Goal: Task Accomplishment & Management: Manage account settings

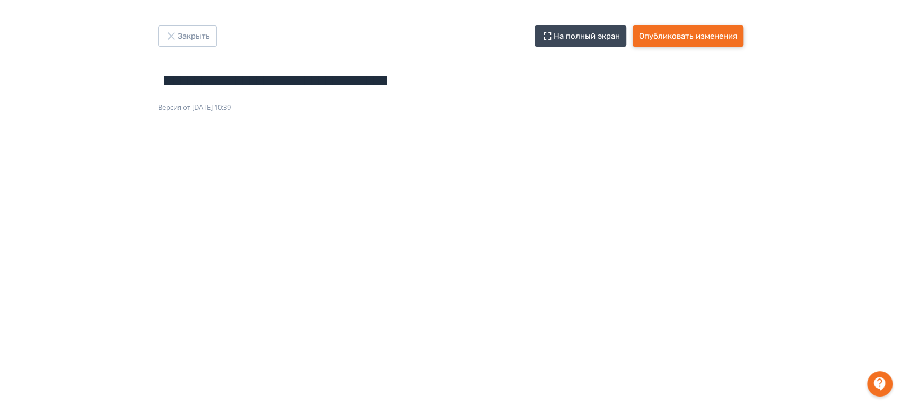
click at [701, 33] on button "Опубликовать изменения" at bounding box center [688, 35] width 111 height 21
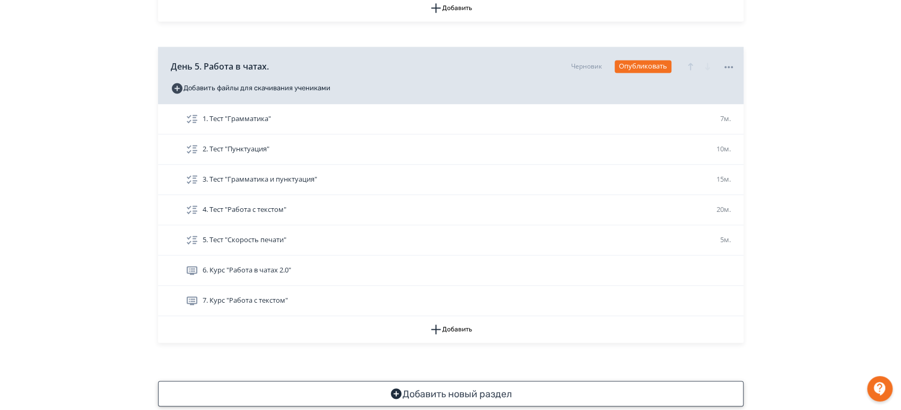
scroll to position [1018, 0]
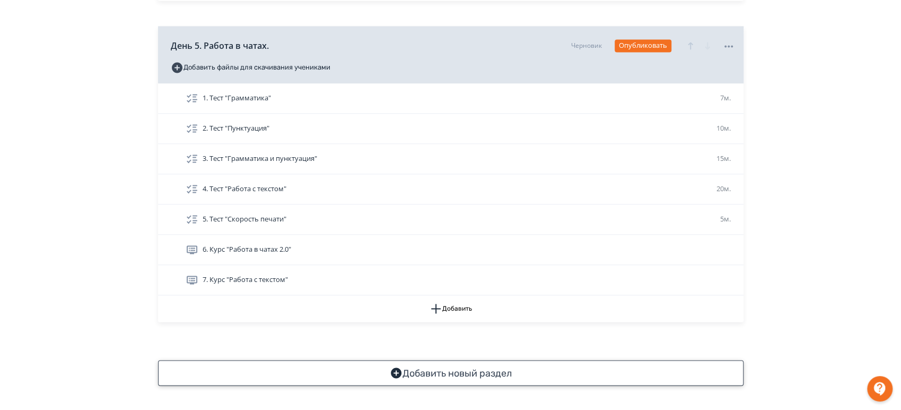
click at [458, 374] on button "Добавить новый раздел" at bounding box center [451, 372] width 586 height 25
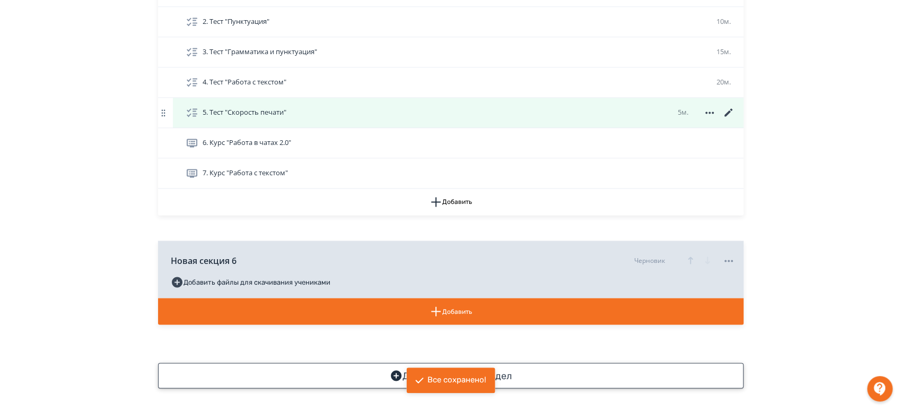
scroll to position [1127, 0]
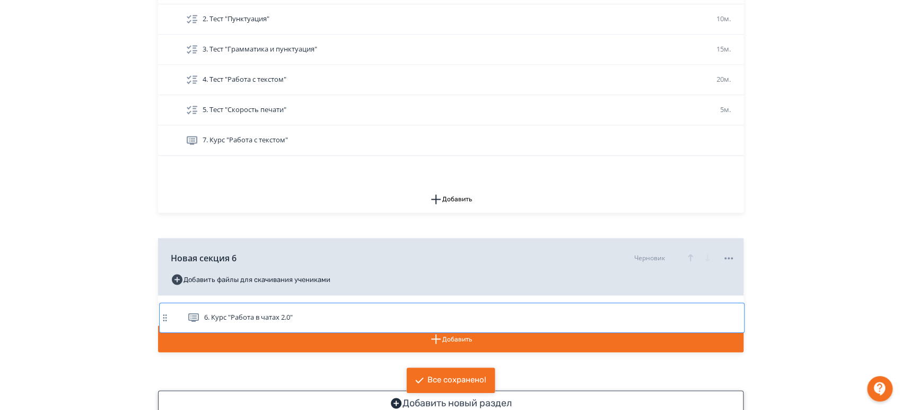
drag, startPoint x: 312, startPoint y: 138, endPoint x: 316, endPoint y: 307, distance: 169.3
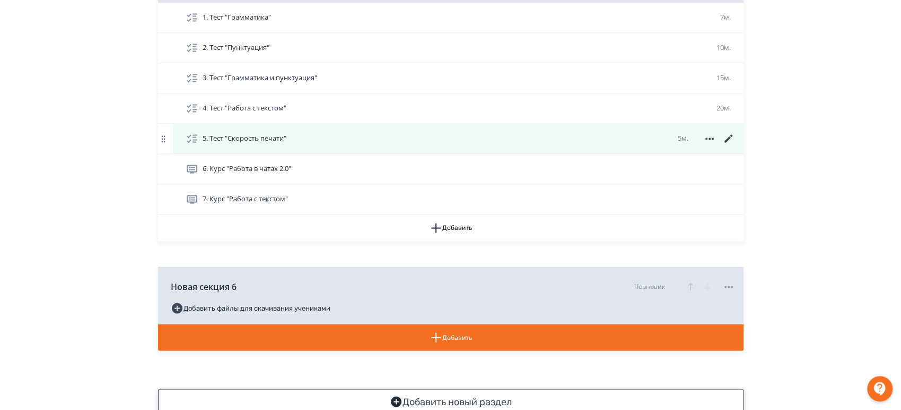
scroll to position [1097, 0]
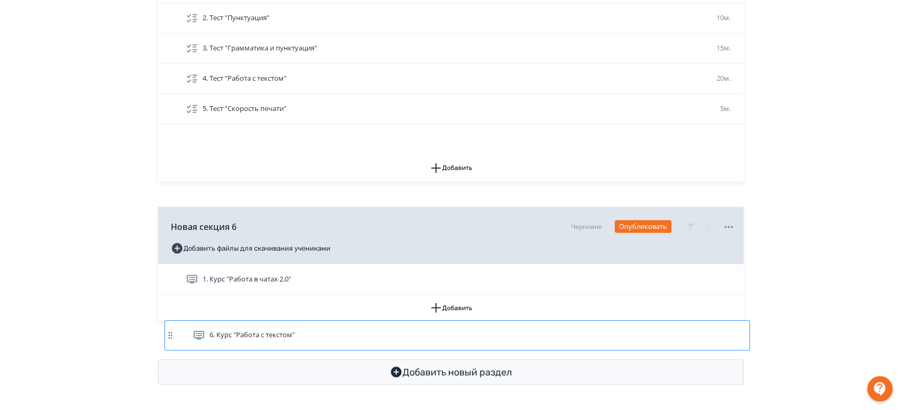
scroll to position [1127, 0]
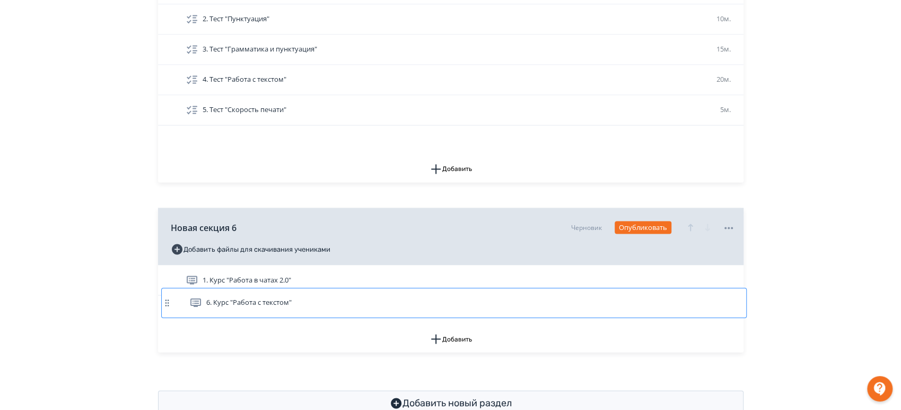
drag, startPoint x: 307, startPoint y: 167, endPoint x: 312, endPoint y: 307, distance: 139.6
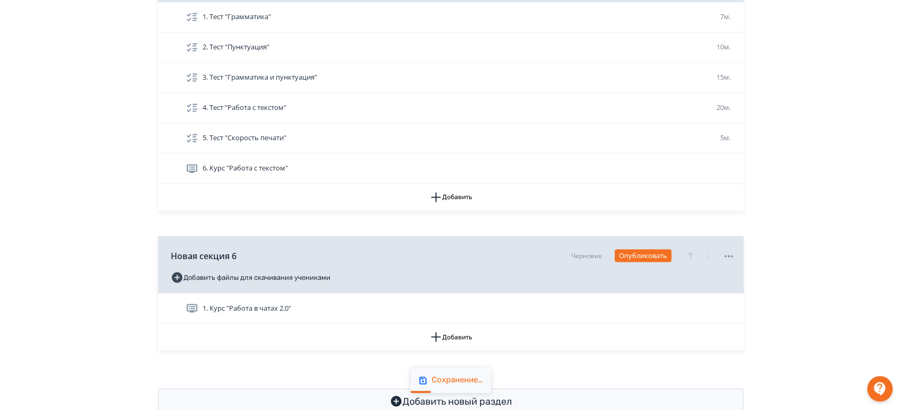
scroll to position [1097, 0]
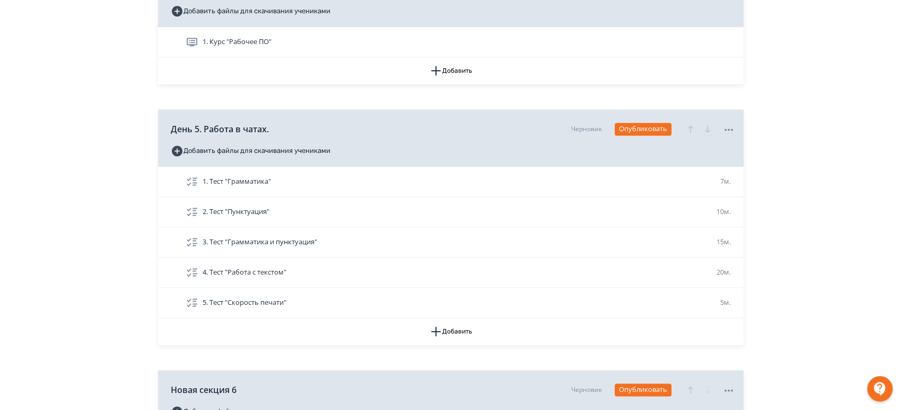
scroll to position [979, 0]
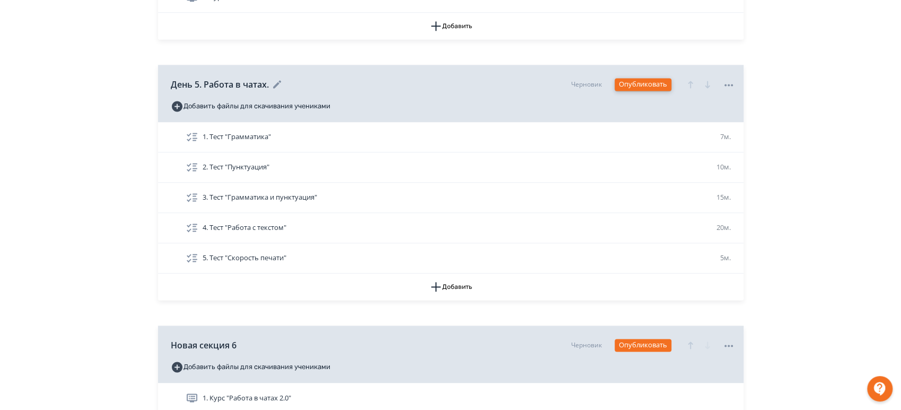
click at [651, 82] on button "Опубликовать" at bounding box center [643, 84] width 57 height 13
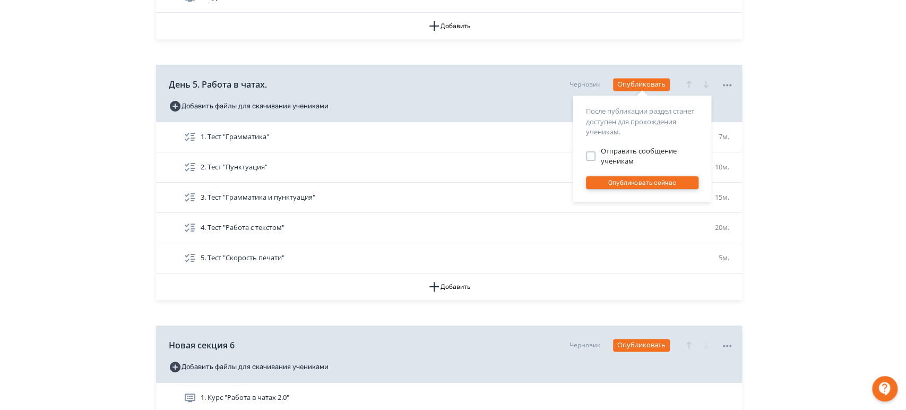
click at [632, 184] on button "Опубликовать сейчас" at bounding box center [642, 182] width 112 height 13
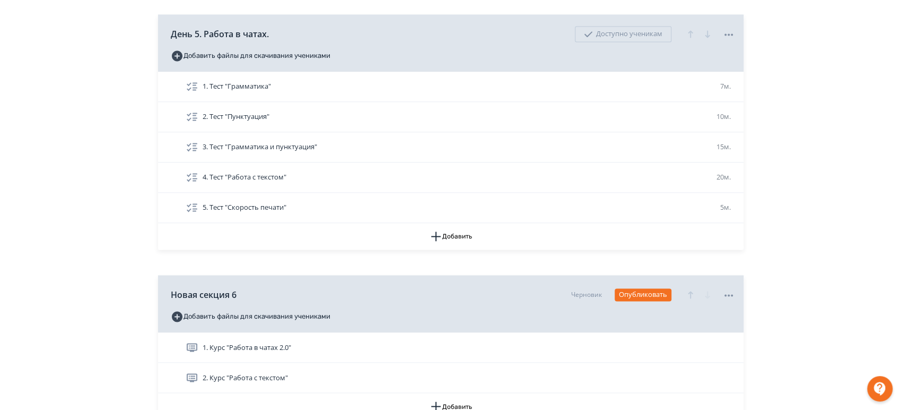
scroll to position [1010, 0]
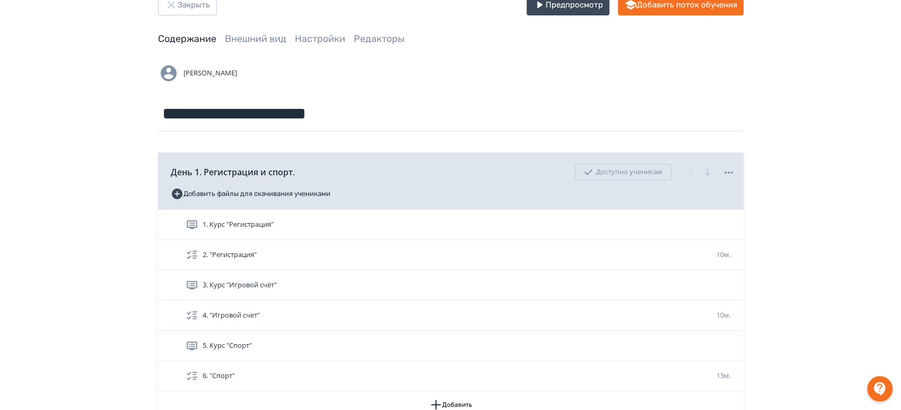
scroll to position [0, 0]
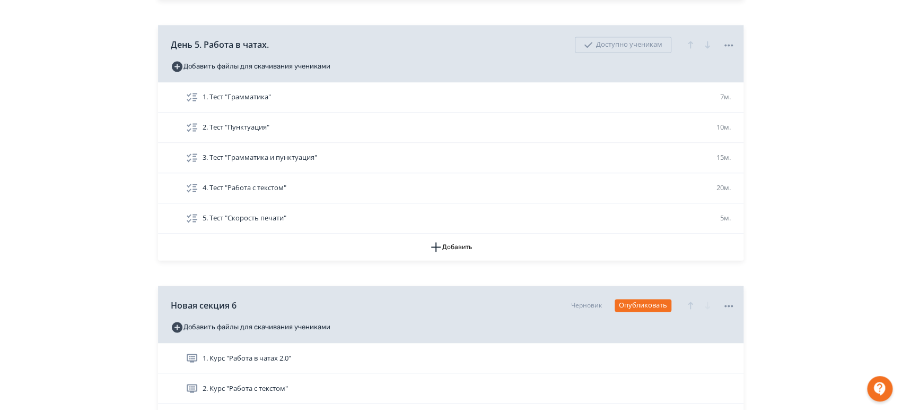
scroll to position [1002, 0]
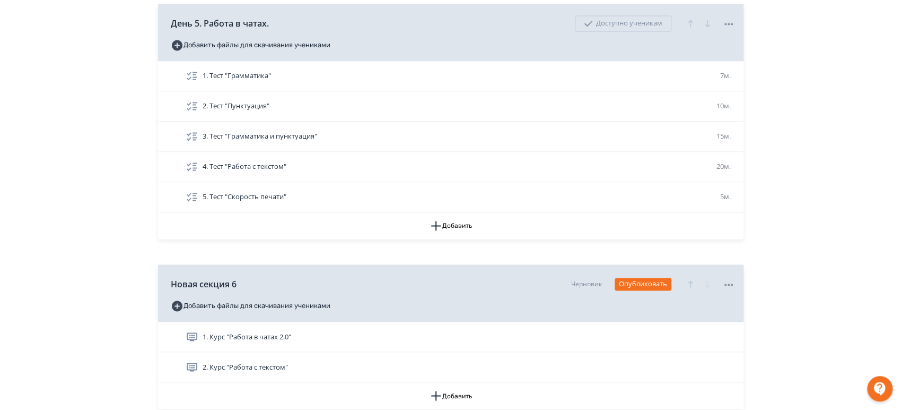
scroll to position [1061, 0]
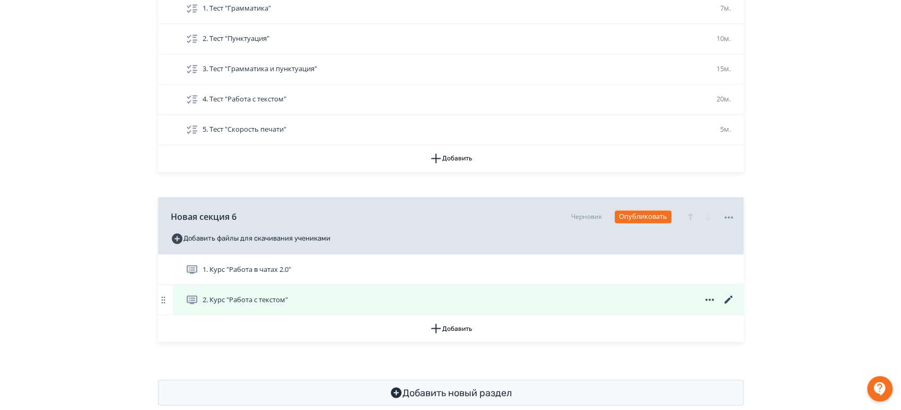
scroll to position [1127, 0]
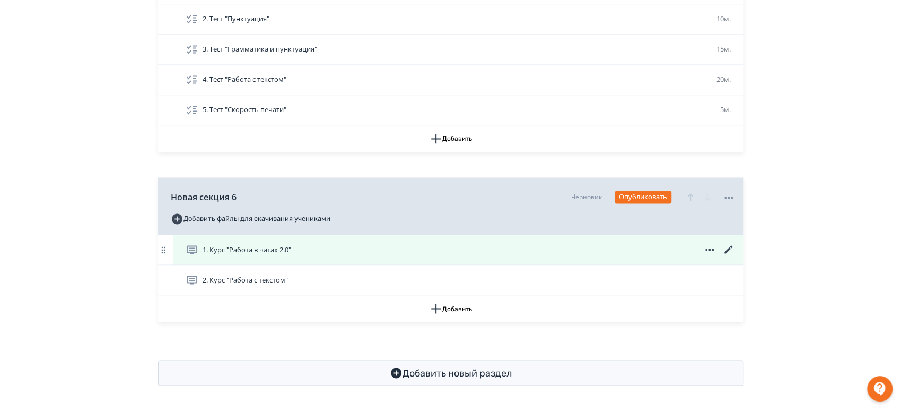
click at [725, 249] on icon at bounding box center [729, 249] width 13 height 13
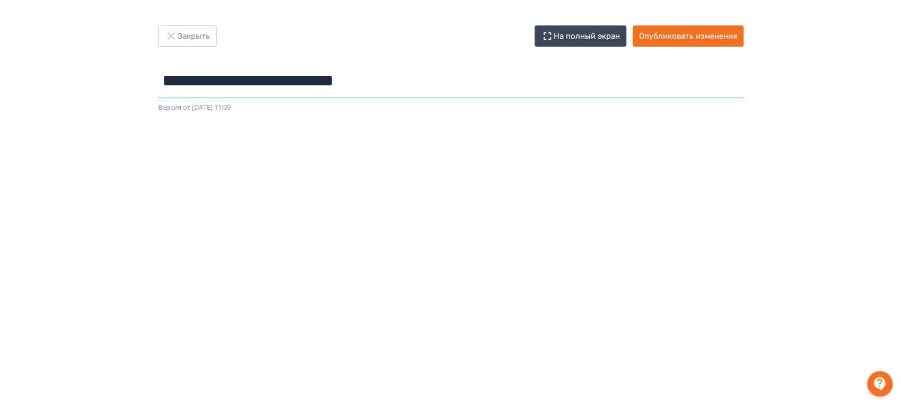
click at [364, 80] on input "**********" at bounding box center [451, 81] width 586 height 34
type input "**********"
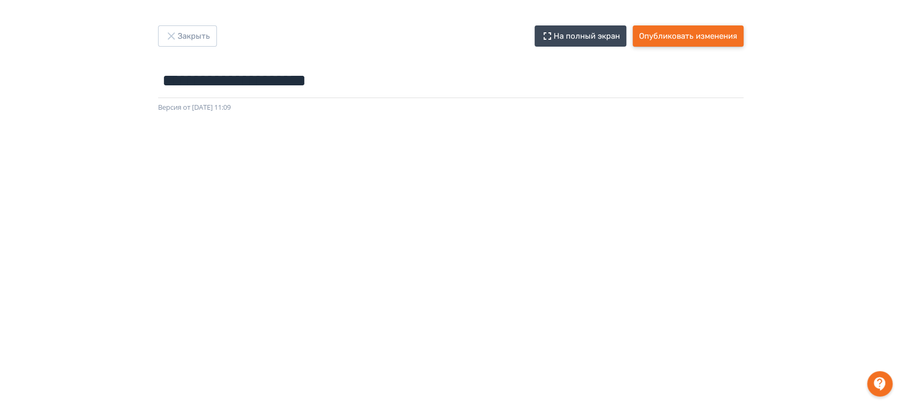
click at [689, 25] on button "Опубликовать изменения" at bounding box center [688, 35] width 111 height 21
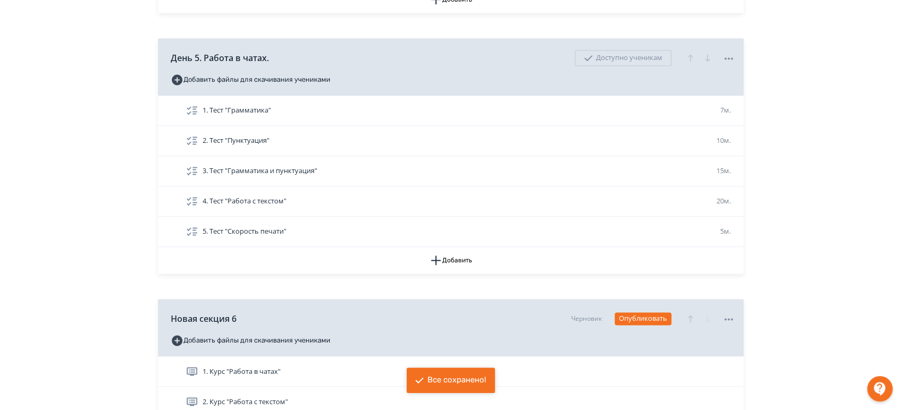
scroll to position [1127, 0]
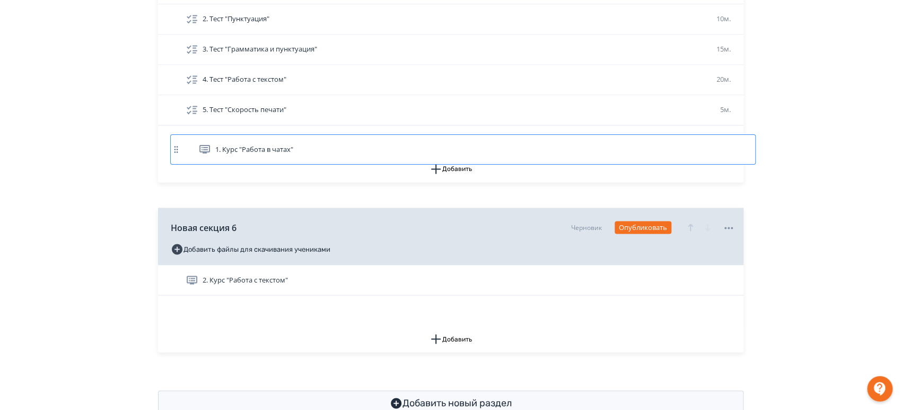
drag, startPoint x: 301, startPoint y: 256, endPoint x: 308, endPoint y: 153, distance: 103.7
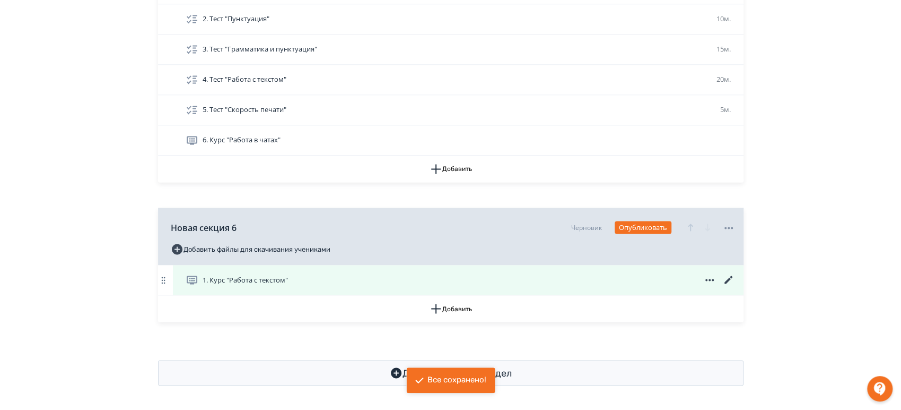
click at [258, 285] on div "1. Курс "Работа с текстом"" at bounding box center [458, 280] width 571 height 30
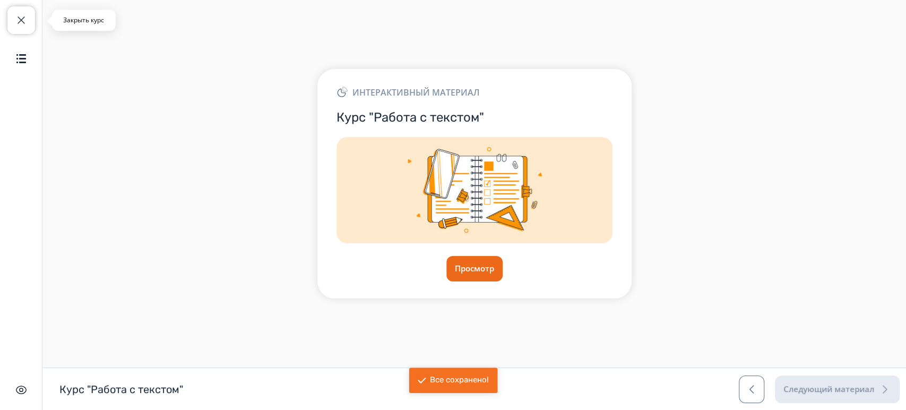
click at [19, 16] on span "button" at bounding box center [21, 20] width 13 height 13
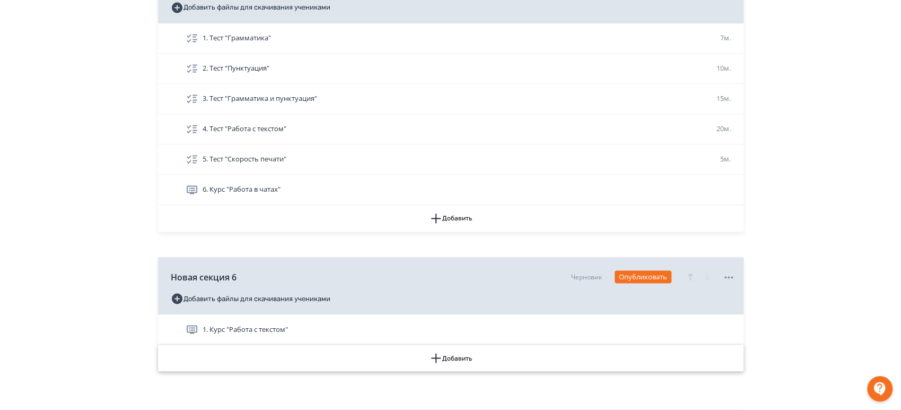
scroll to position [1127, 0]
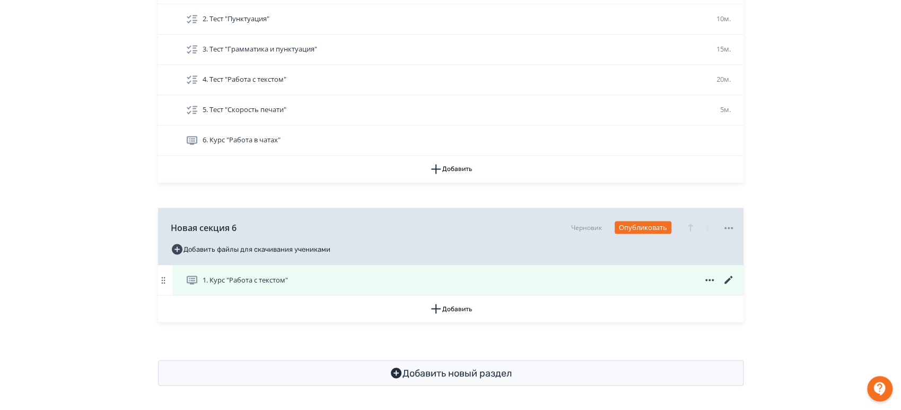
click at [725, 281] on icon at bounding box center [728, 279] width 8 height 8
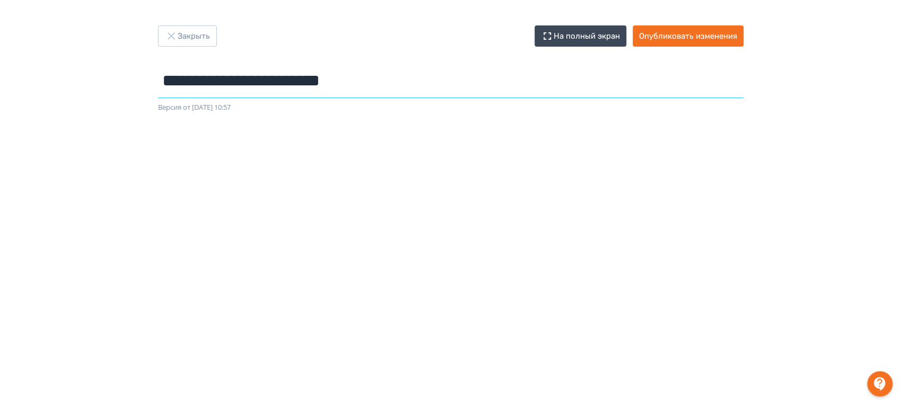
click at [419, 90] on input "**********" at bounding box center [451, 81] width 586 height 34
click at [170, 37] on icon "button" at bounding box center [171, 35] width 7 height 7
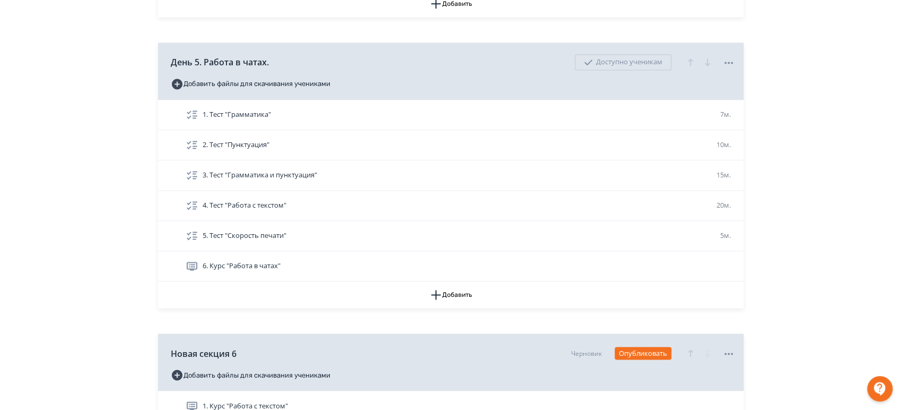
scroll to position [1127, 0]
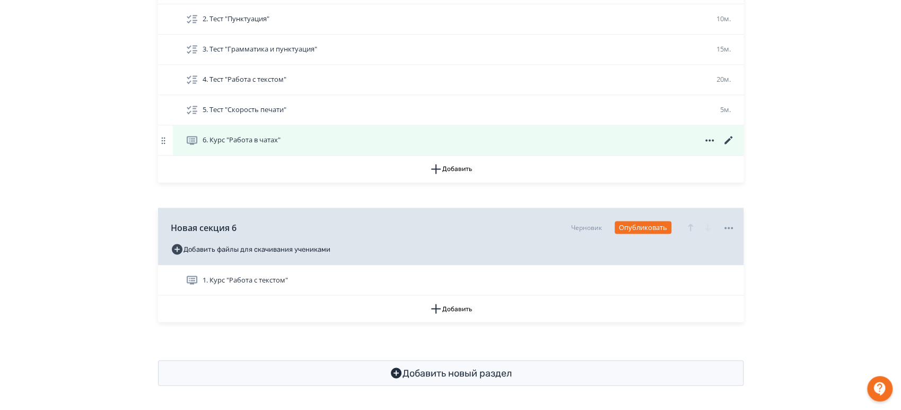
click at [729, 139] on icon at bounding box center [728, 140] width 8 height 8
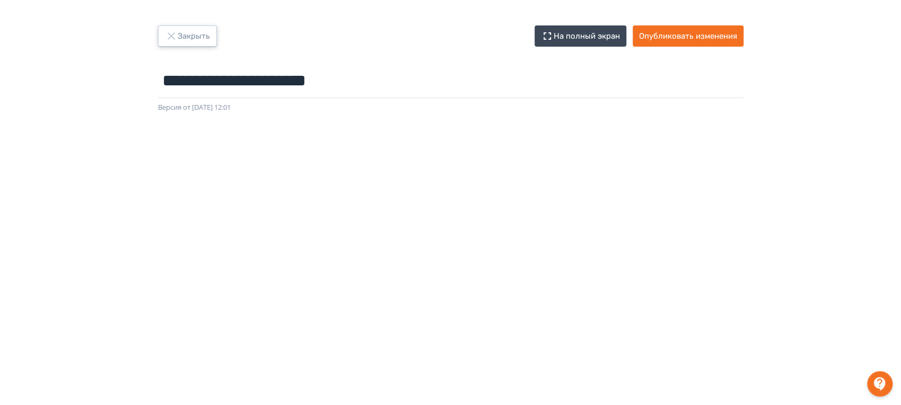
click at [184, 31] on button "Закрыть" at bounding box center [187, 35] width 59 height 21
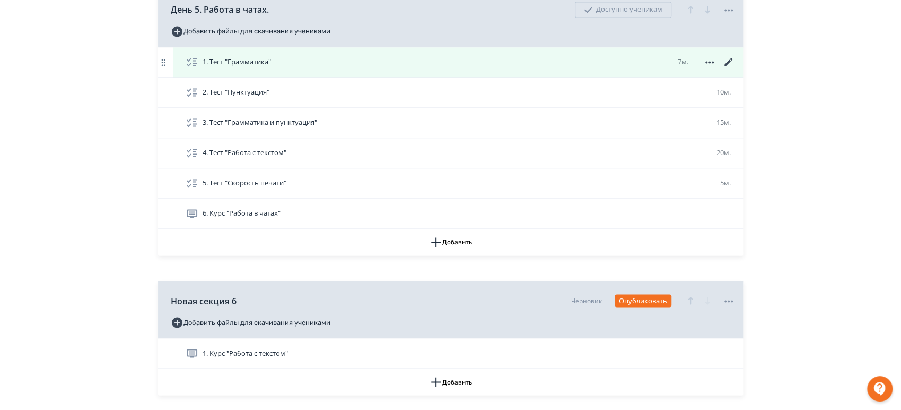
scroll to position [1127, 0]
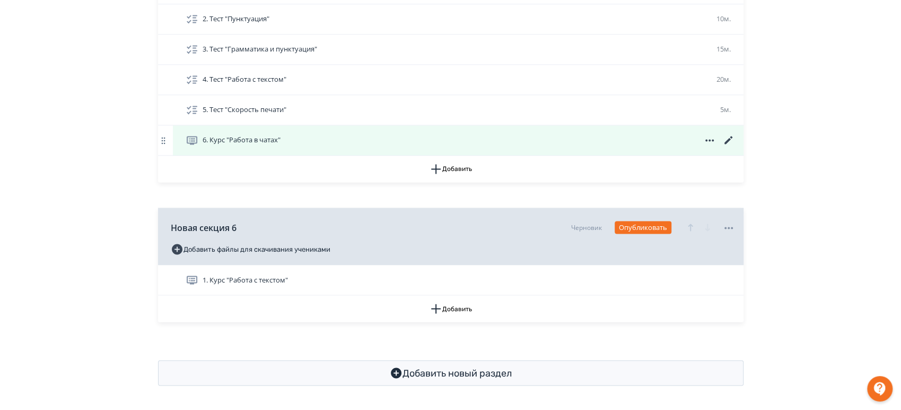
click at [730, 138] on icon at bounding box center [728, 140] width 8 height 8
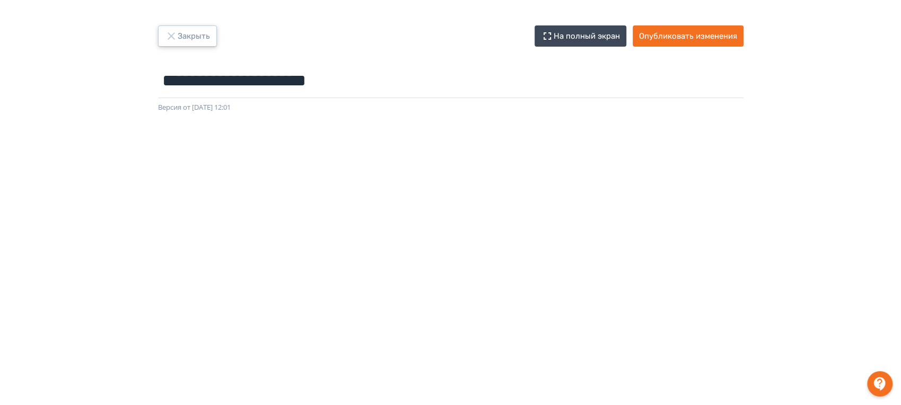
click at [183, 34] on button "Закрыть" at bounding box center [187, 35] width 59 height 21
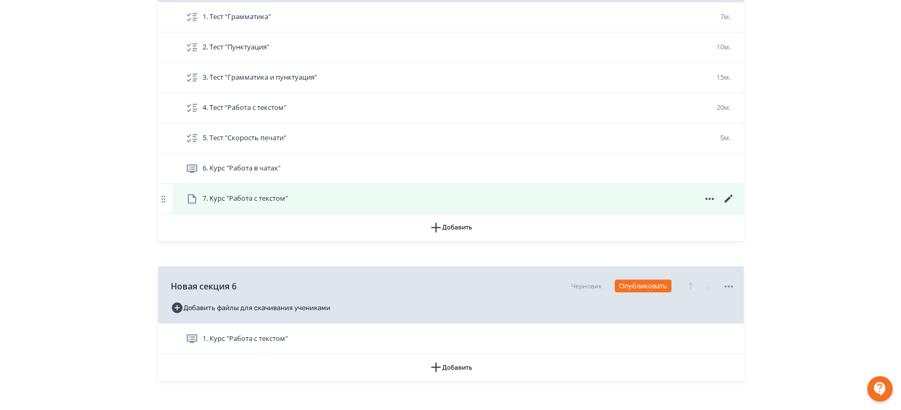
scroll to position [1120, 0]
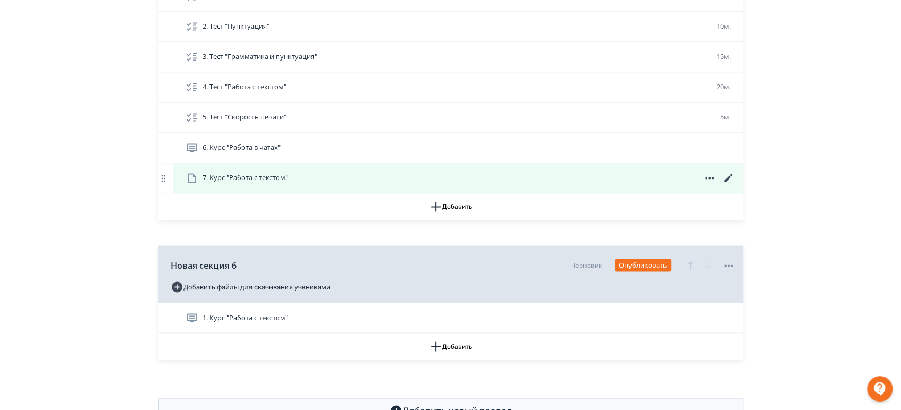
click at [383, 172] on div "7. Курс "Работа с текстом"" at bounding box center [461, 177] width 550 height 13
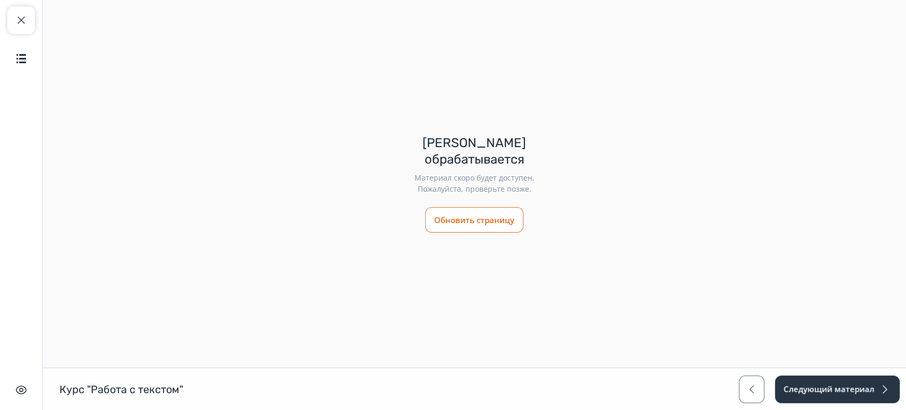
click at [471, 216] on button "Обновить страницу" at bounding box center [474, 219] width 98 height 25
click at [24, 27] on button "Закрыть курс" at bounding box center [21, 20] width 28 height 28
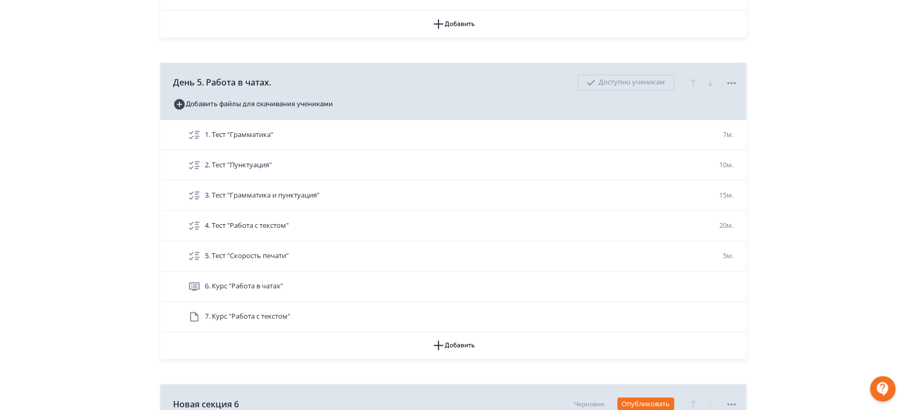
scroll to position [1061, 0]
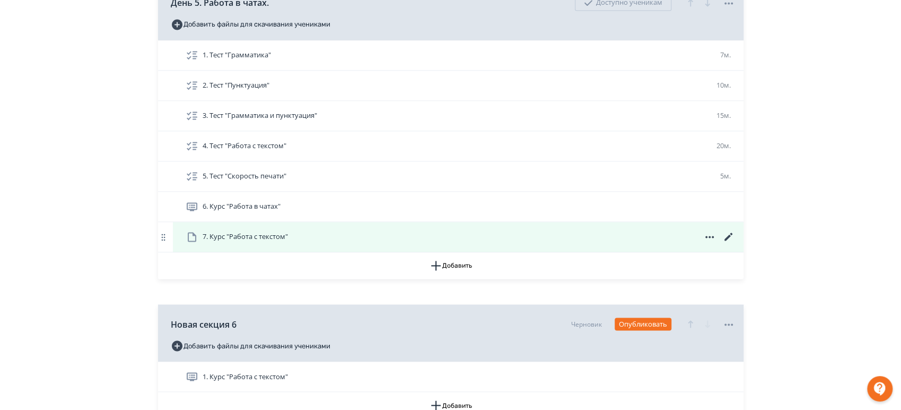
click at [728, 237] on icon at bounding box center [729, 236] width 13 height 13
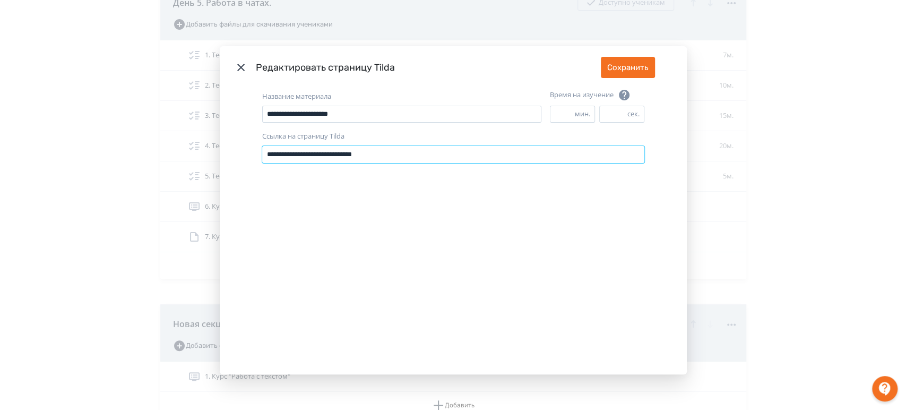
click at [399, 158] on input "**********" at bounding box center [453, 154] width 382 height 17
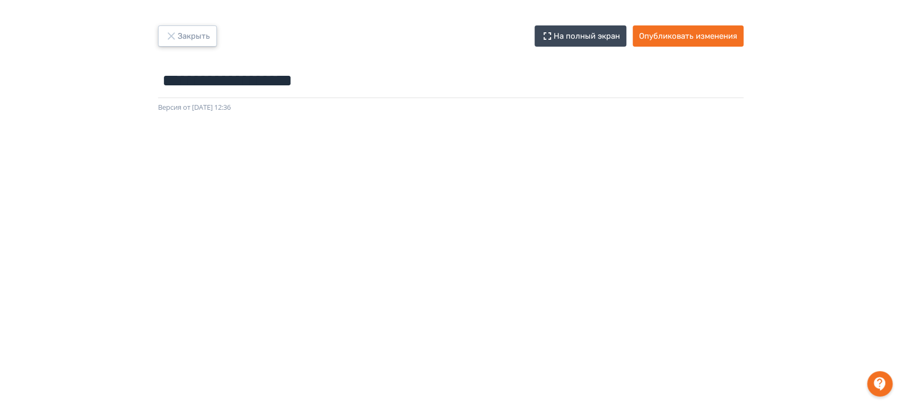
click at [177, 33] on icon "button" at bounding box center [171, 36] width 13 height 13
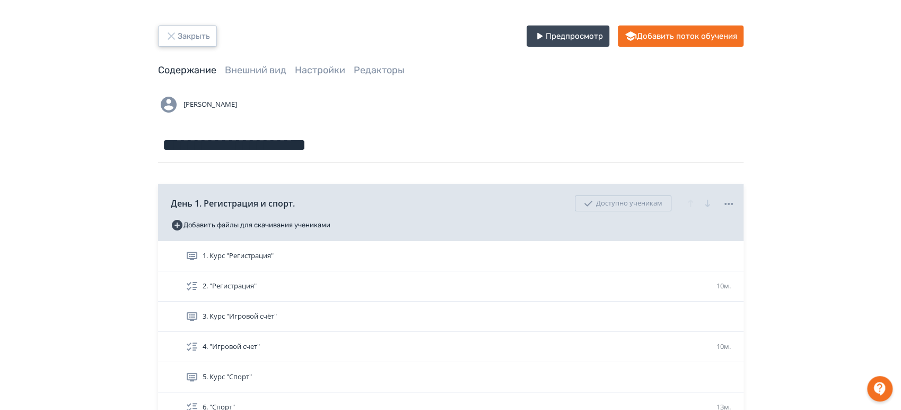
click at [185, 39] on button "Закрыть" at bounding box center [187, 35] width 59 height 21
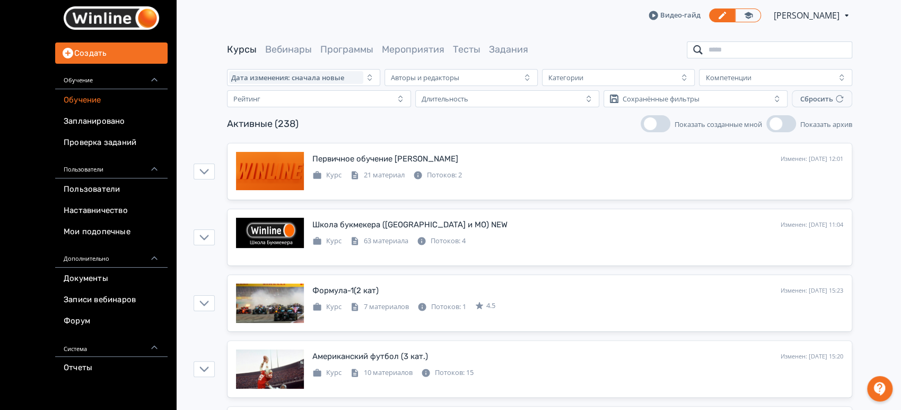
click at [772, 55] on input "search" at bounding box center [770, 49] width 166 height 17
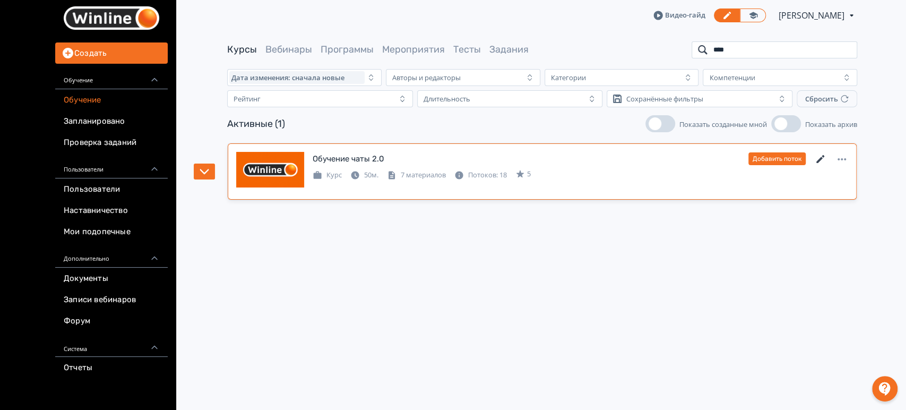
type input "****"
click at [818, 157] on icon at bounding box center [820, 159] width 13 height 13
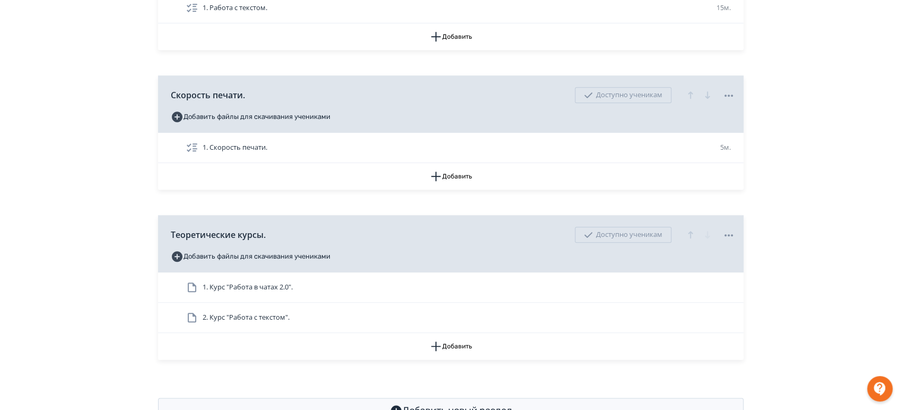
scroll to position [705, 0]
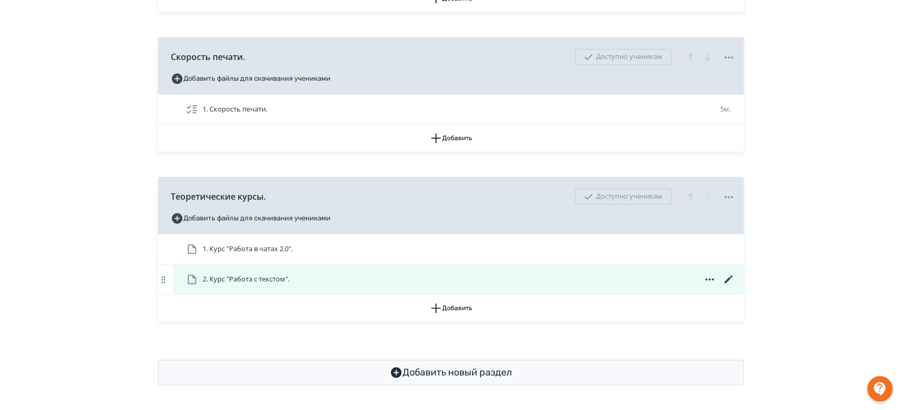
click at [726, 280] on icon at bounding box center [728, 279] width 8 height 8
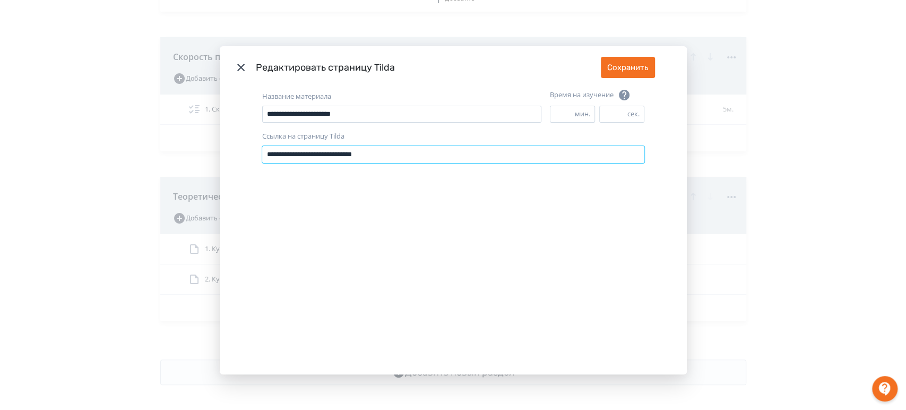
click at [383, 147] on input "**********" at bounding box center [453, 154] width 382 height 17
click at [234, 67] on icon "Modal" at bounding box center [240, 67] width 13 height 13
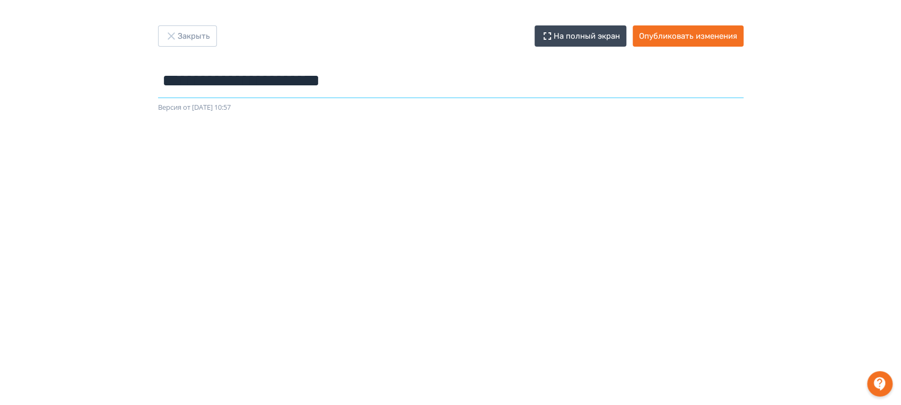
drag, startPoint x: 348, startPoint y: 82, endPoint x: 213, endPoint y: 81, distance: 135.3
click at [213, 81] on input "**********" at bounding box center [451, 81] width 586 height 34
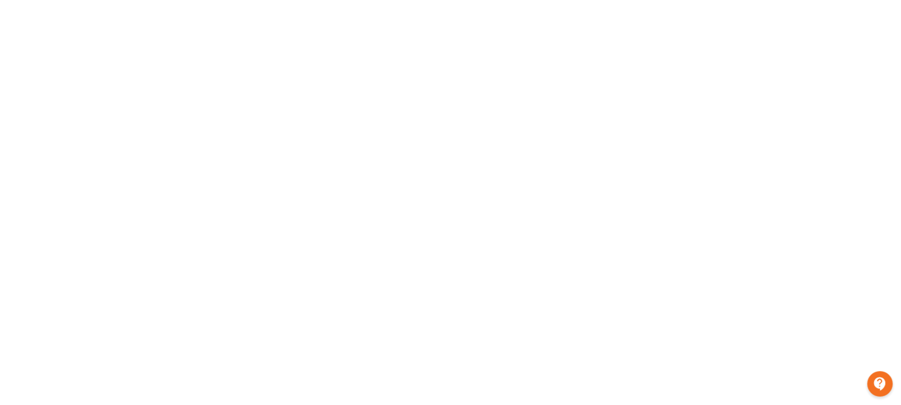
scroll to position [205, 0]
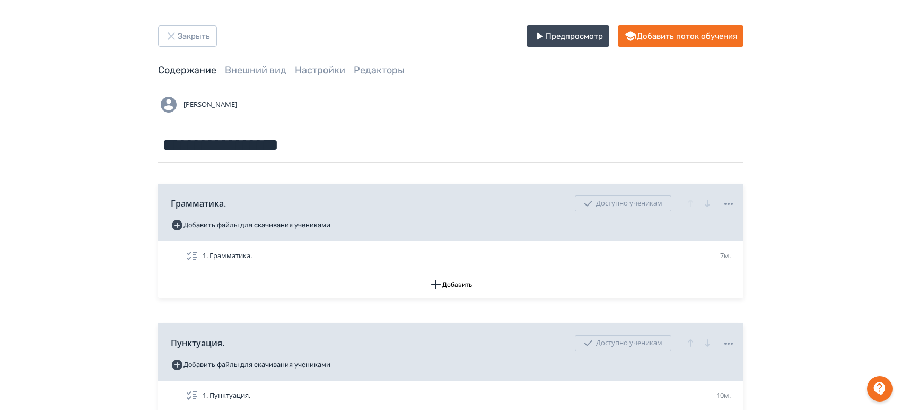
scroll to position [705, 0]
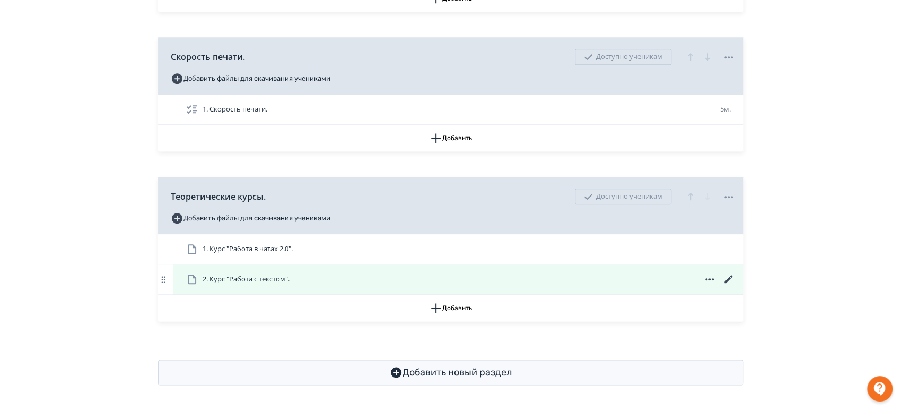
click at [730, 279] on icon at bounding box center [729, 279] width 13 height 13
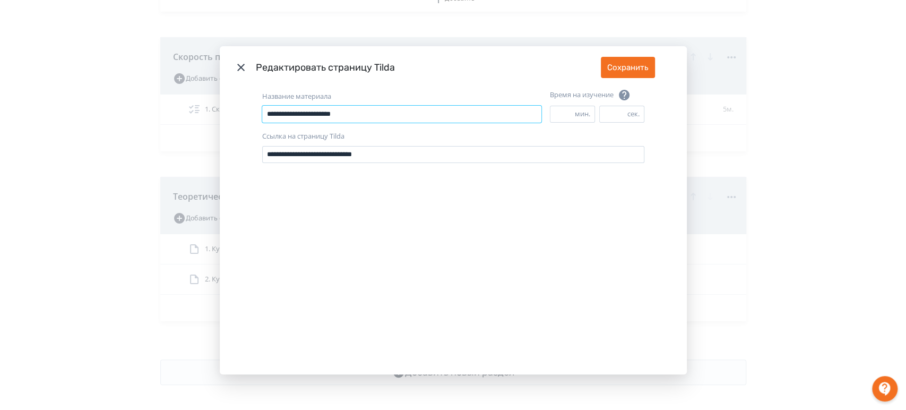
drag, startPoint x: 343, startPoint y: 116, endPoint x: 252, endPoint y: 117, distance: 91.3
click at [252, 117] on div "**********" at bounding box center [453, 231] width 467 height 285
click at [418, 147] on input "**********" at bounding box center [453, 154] width 382 height 17
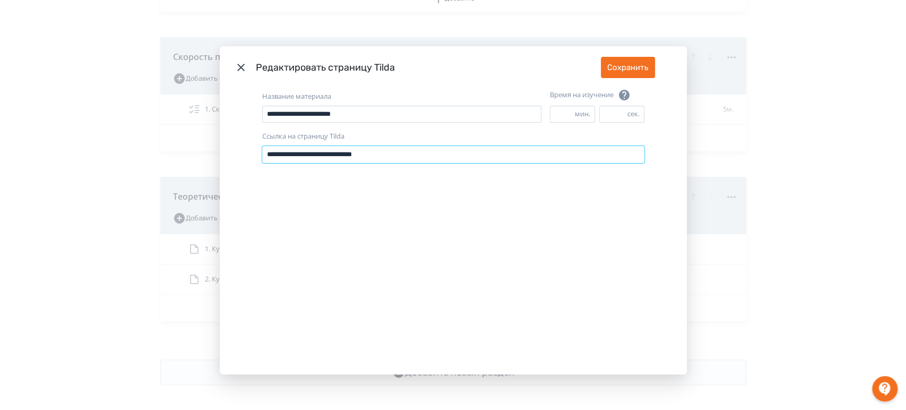
click at [418, 147] on input "**********" at bounding box center [453, 154] width 382 height 17
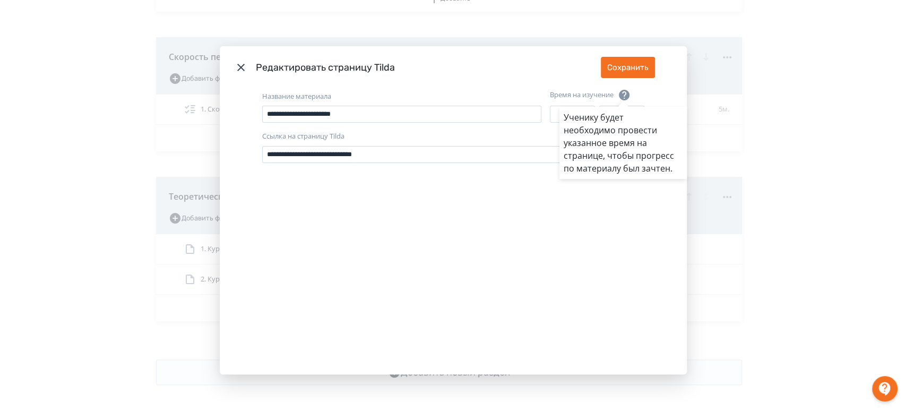
click at [795, 122] on div "Ученику будет необходимо провести указанное время на странице, чтобы прогресс п…" at bounding box center [453, 205] width 906 height 410
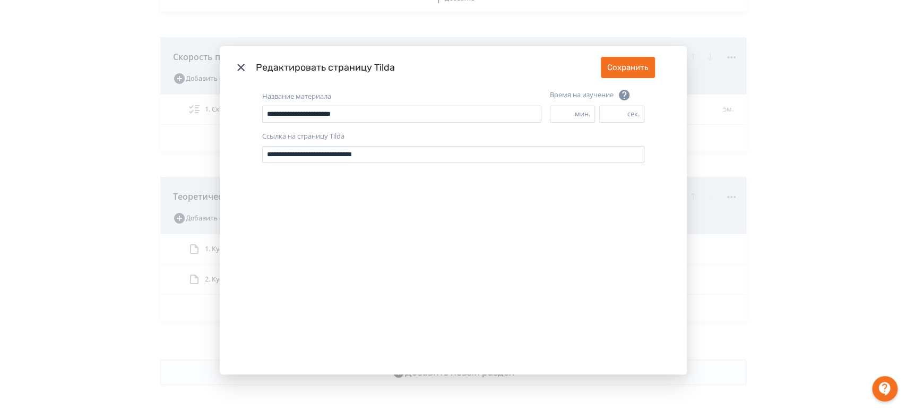
click at [230, 63] on header "Редактировать страницу Tilda Сохранить" at bounding box center [453, 67] width 467 height 42
click at [238, 63] on icon "Modal" at bounding box center [240, 67] width 13 height 13
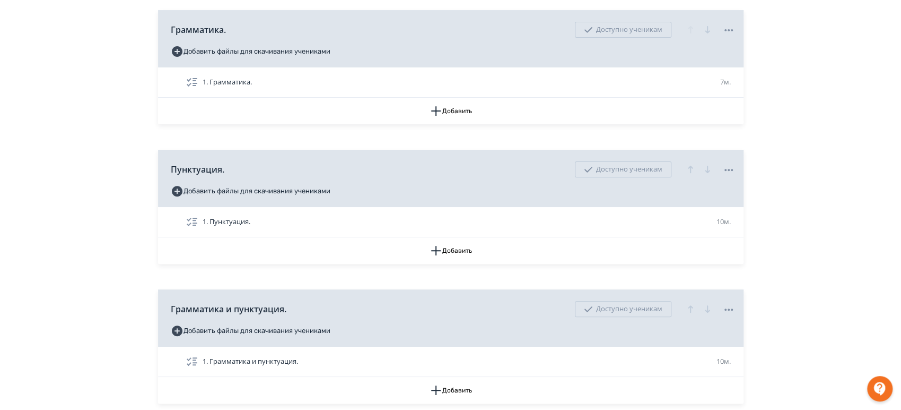
scroll to position [0, 0]
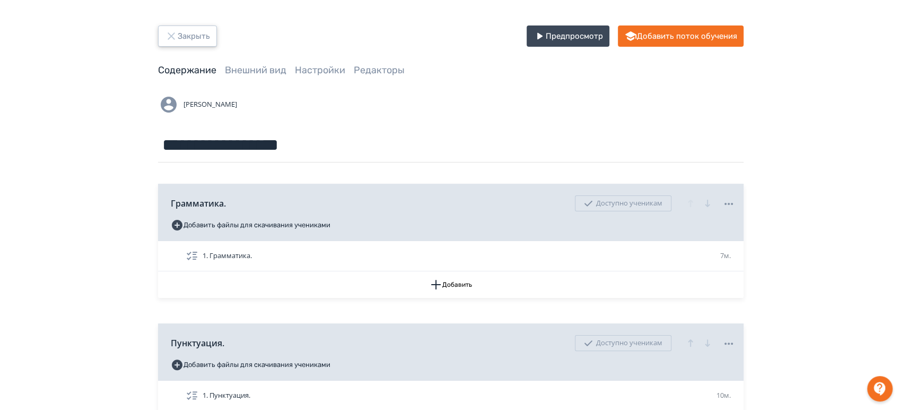
click at [170, 34] on icon "button" at bounding box center [171, 36] width 13 height 13
